Goal: Obtain resource: Download file/media

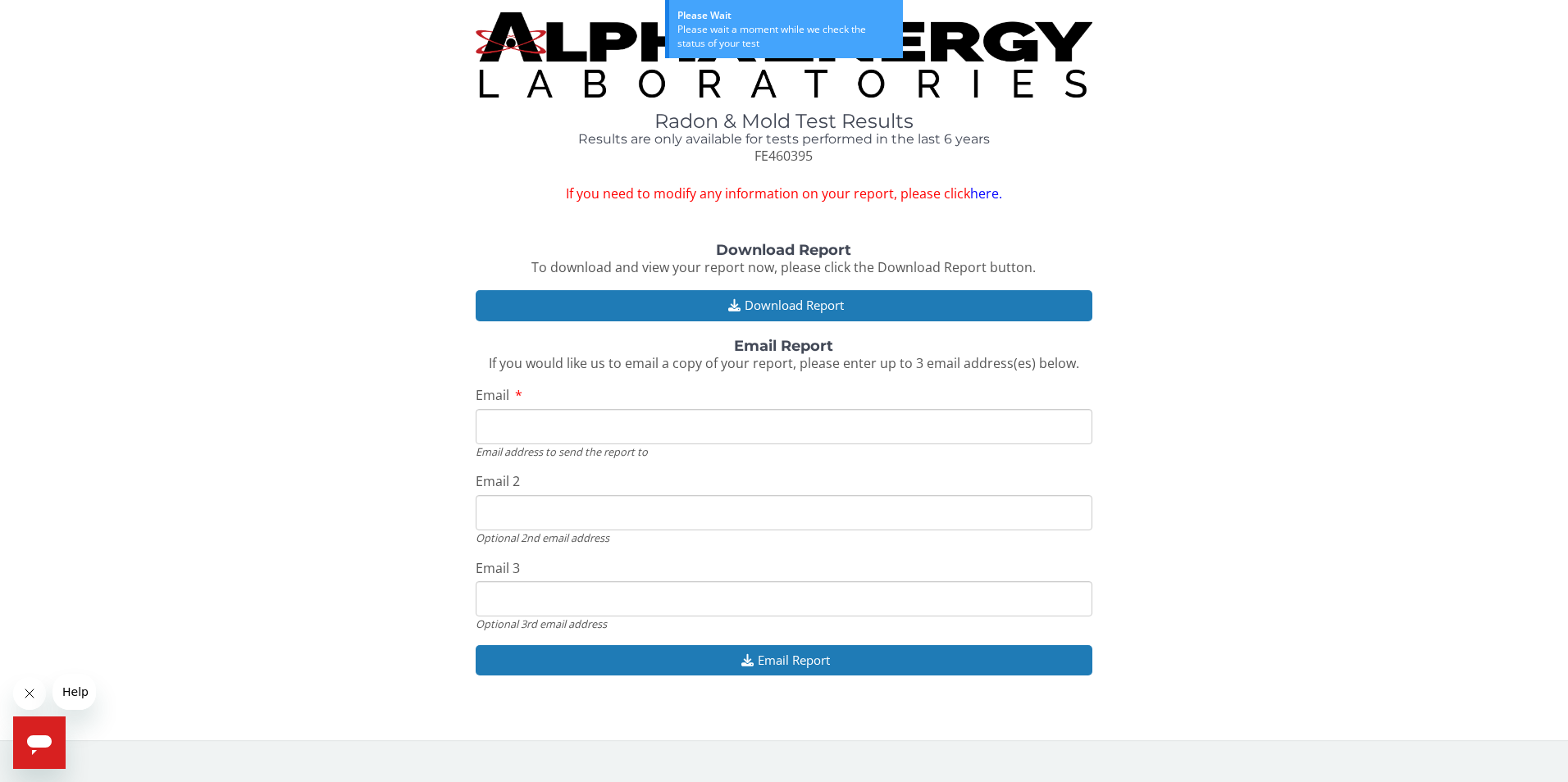
click at [618, 421] on input "Email" at bounding box center [784, 426] width 618 height 35
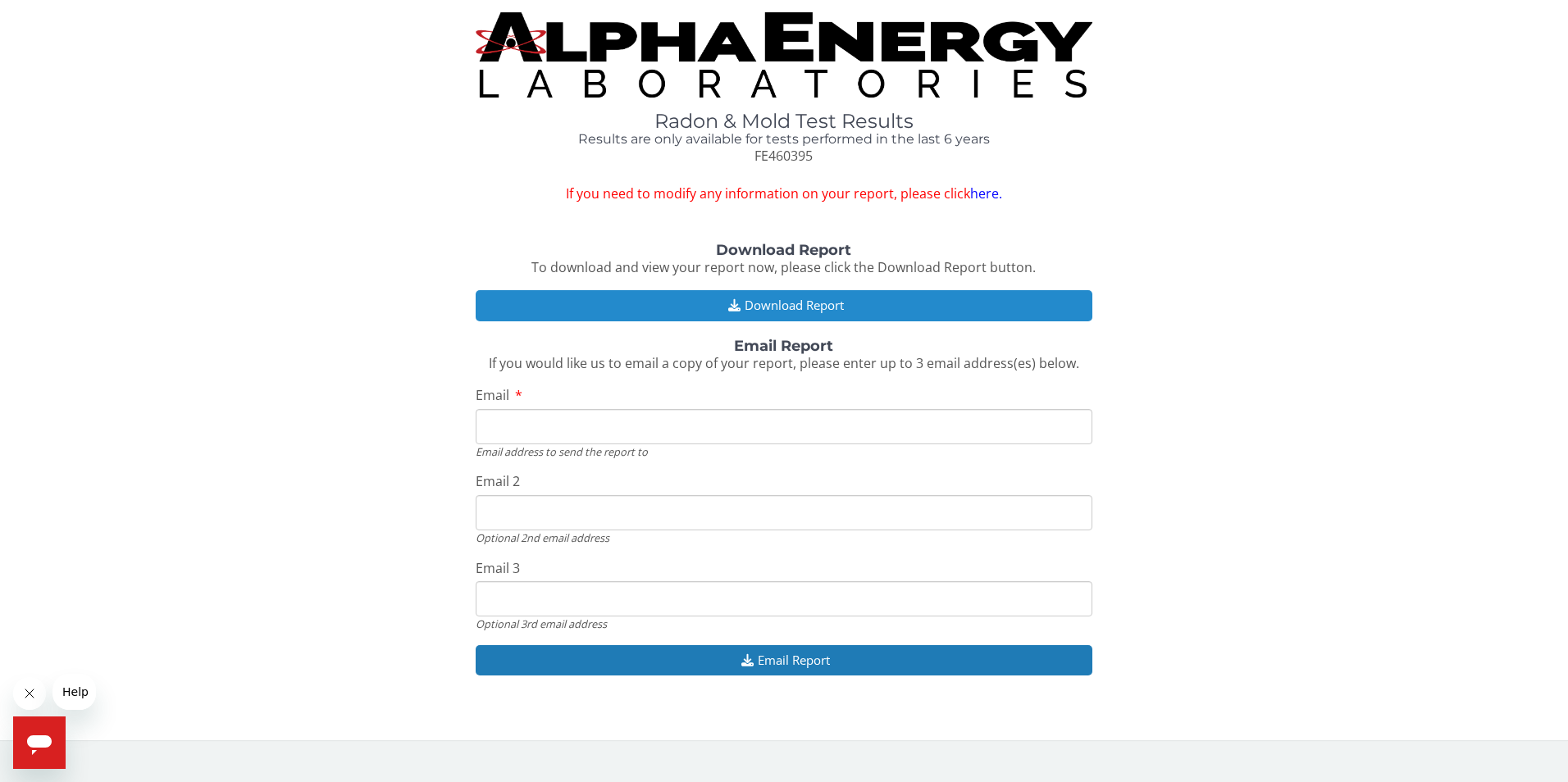
click at [818, 304] on button "Download Report" at bounding box center [784, 304] width 618 height 30
